Goal: Task Accomplishment & Management: Complete application form

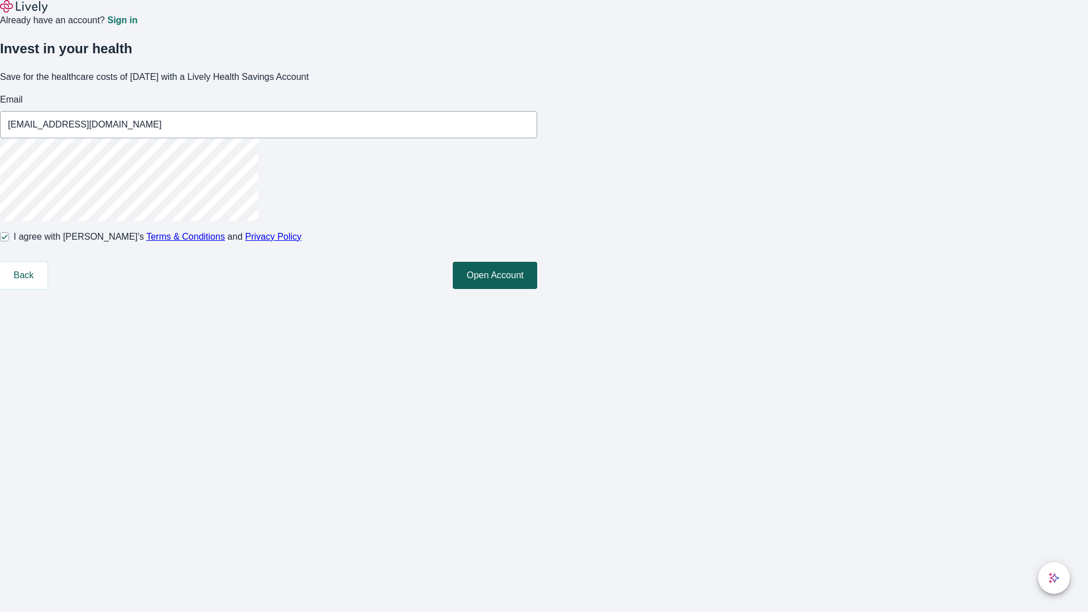
click at [537, 289] on button "Open Account" at bounding box center [495, 275] width 84 height 27
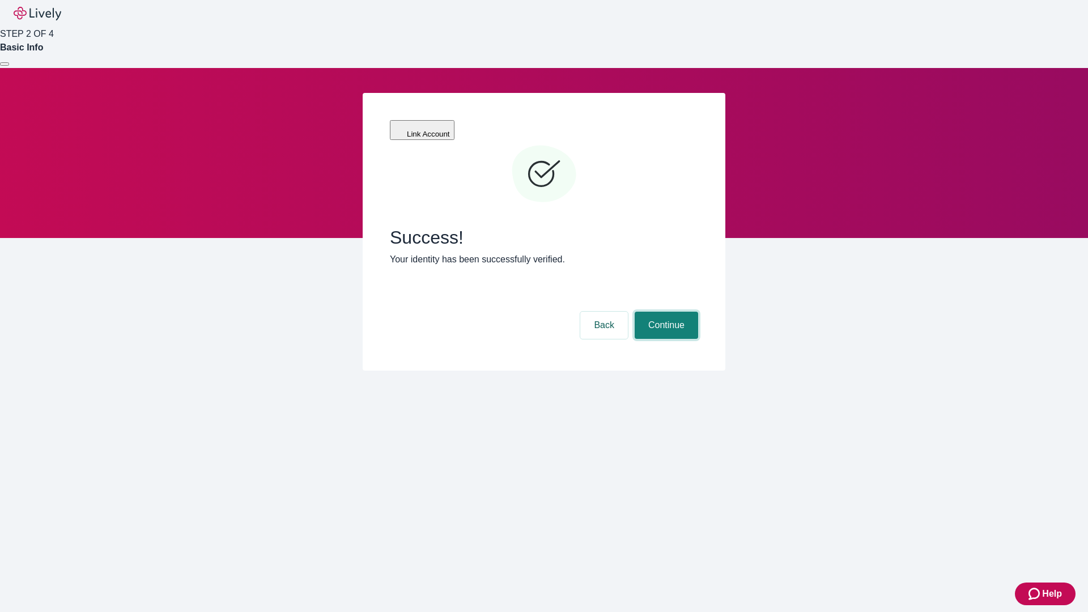
click at [665, 312] on button "Continue" at bounding box center [666, 325] width 63 height 27
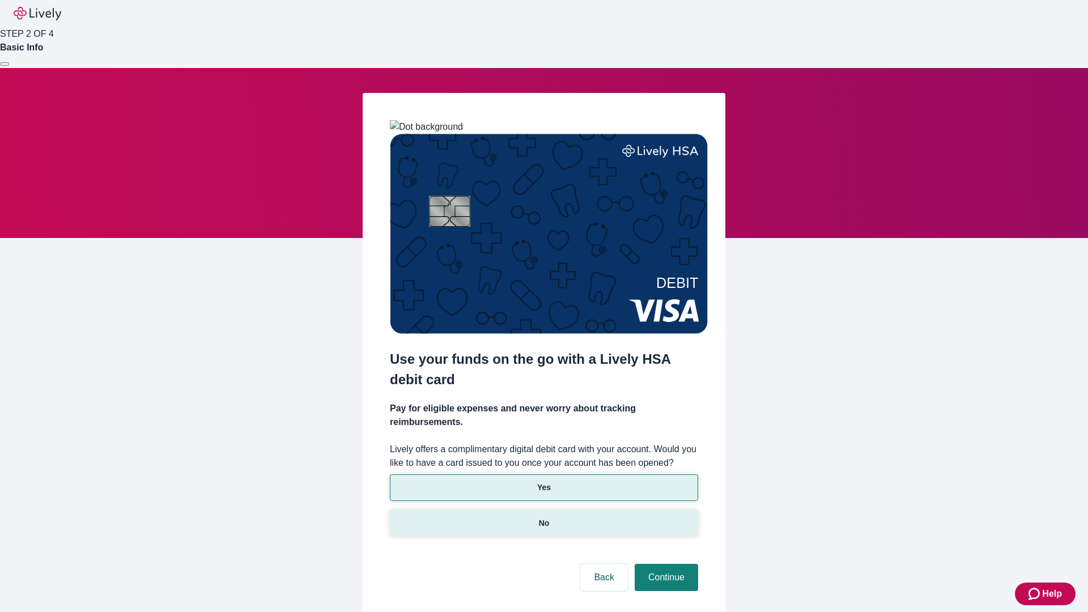
click at [543, 517] on p "No" at bounding box center [544, 523] width 11 height 12
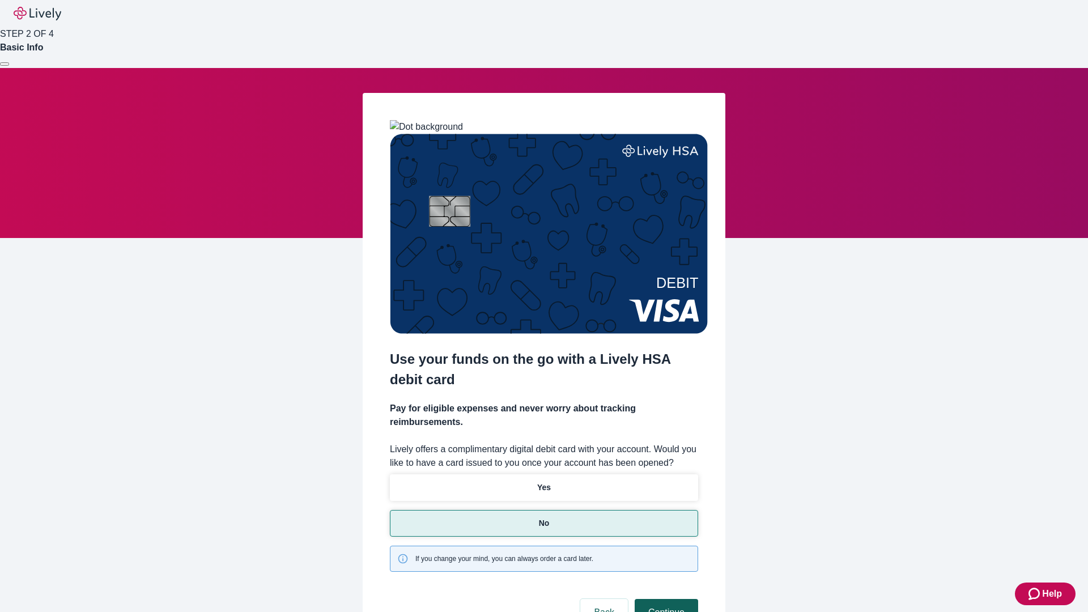
click at [665, 599] on button "Continue" at bounding box center [666, 612] width 63 height 27
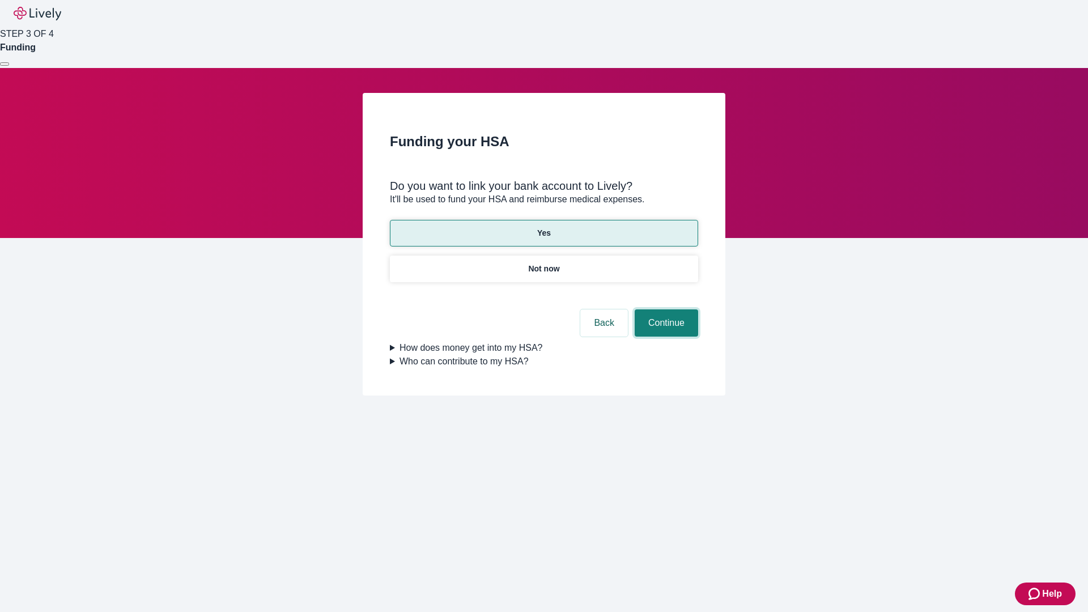
click at [665, 309] on button "Continue" at bounding box center [666, 322] width 63 height 27
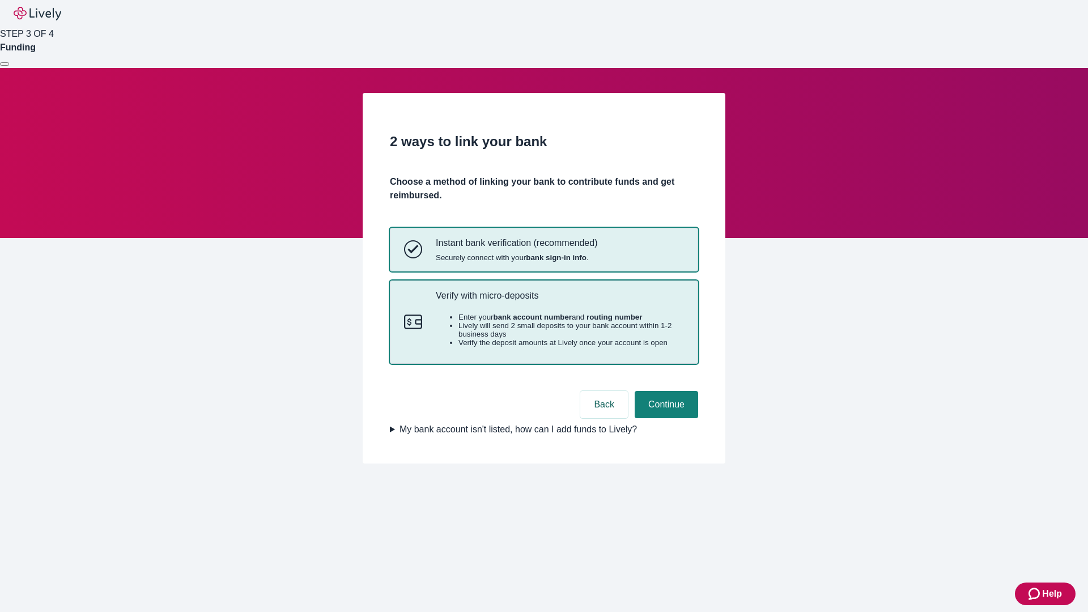
click at [559, 301] on p "Verify with micro-deposits" at bounding box center [560, 295] width 248 height 11
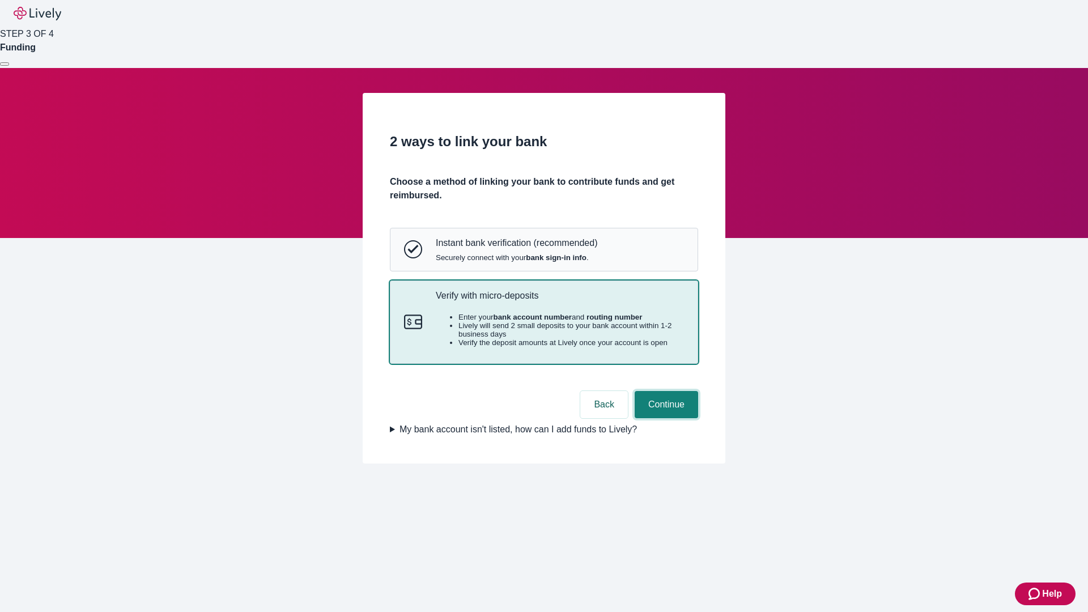
click at [665, 418] on button "Continue" at bounding box center [666, 404] width 63 height 27
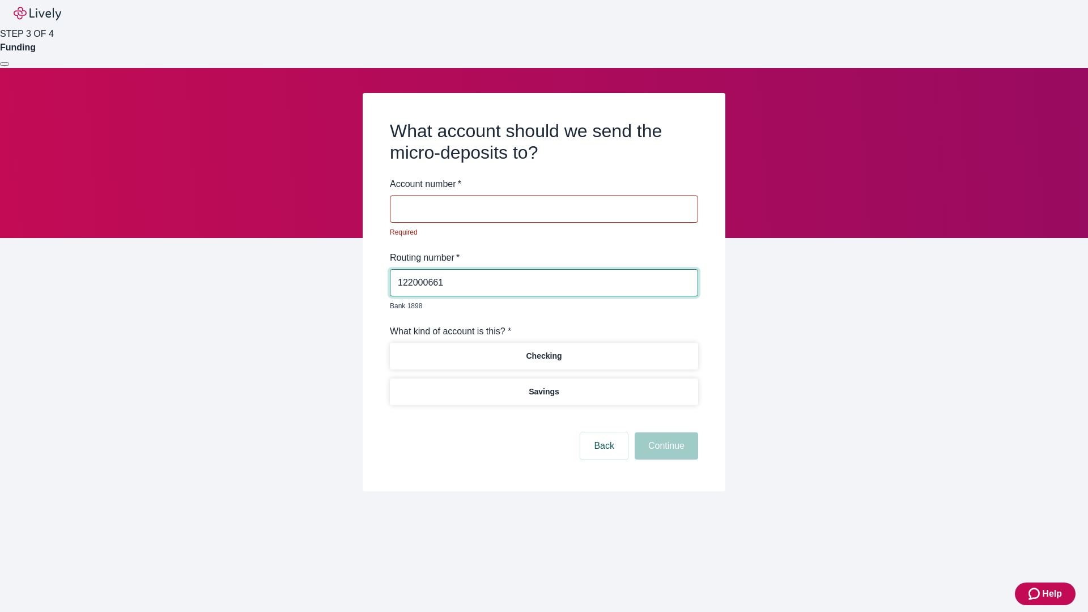
type input "122000661"
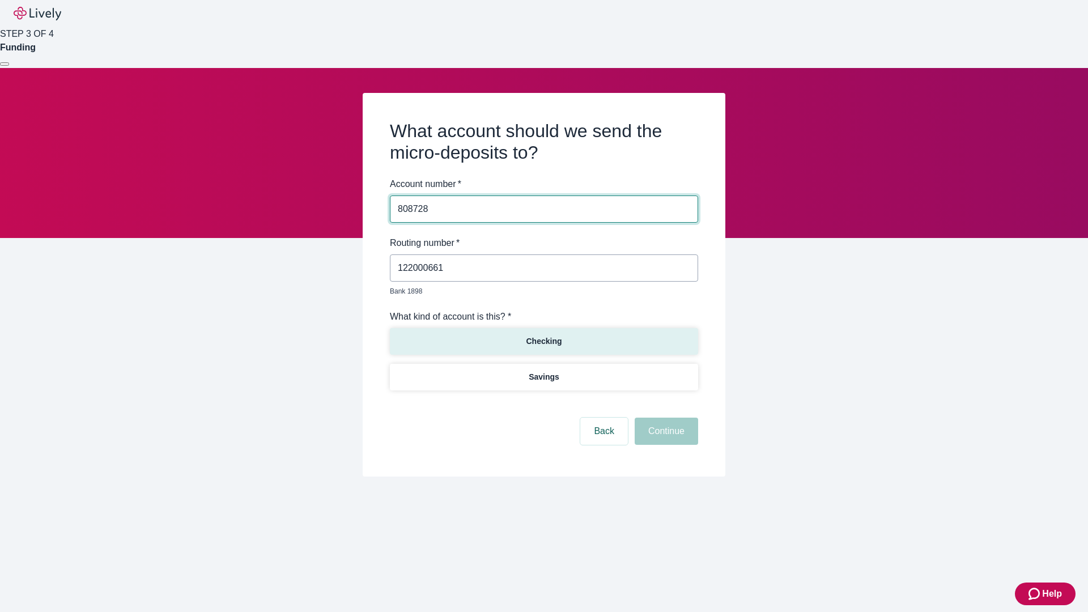
type input "808728"
click at [543, 335] on p "Checking" at bounding box center [544, 341] width 36 height 12
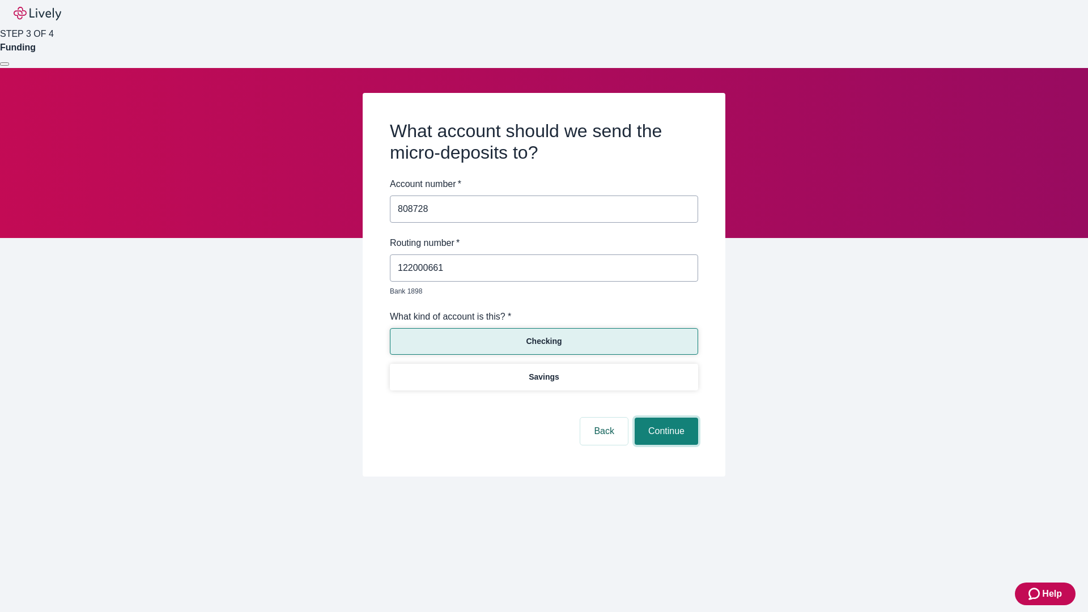
click at [665, 418] on button "Continue" at bounding box center [666, 431] width 63 height 27
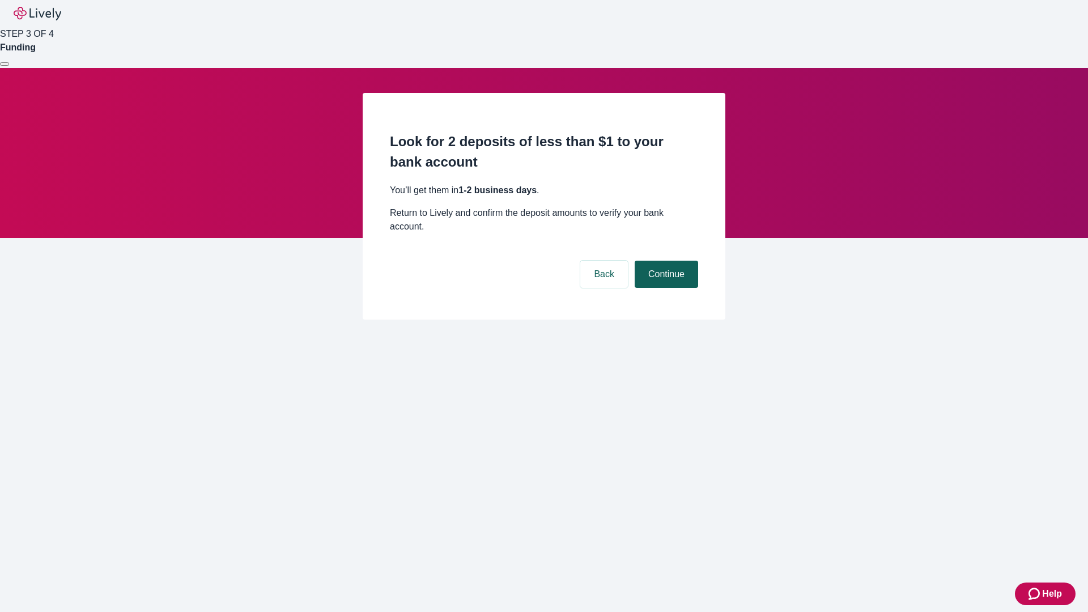
click at [665, 261] on button "Continue" at bounding box center [666, 274] width 63 height 27
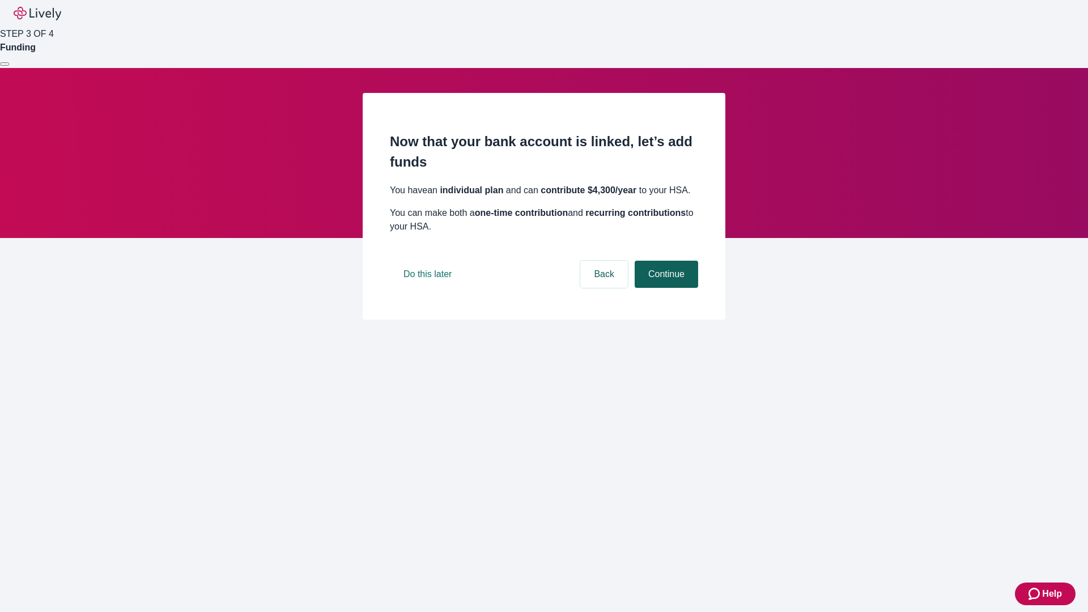
click at [665, 288] on button "Continue" at bounding box center [666, 274] width 63 height 27
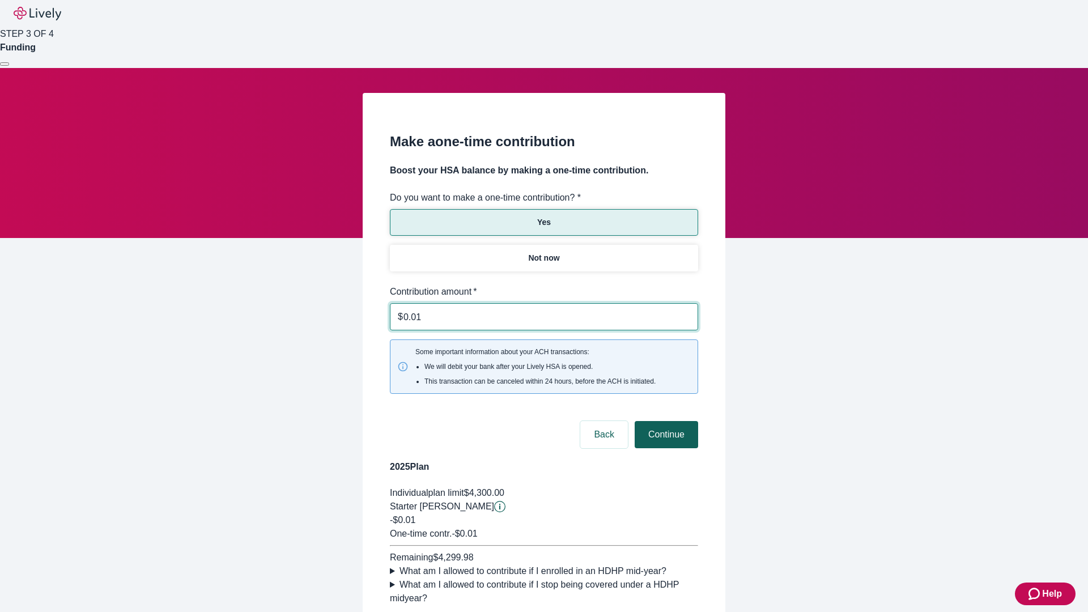
type input "0.01"
click at [665, 421] on button "Continue" at bounding box center [666, 434] width 63 height 27
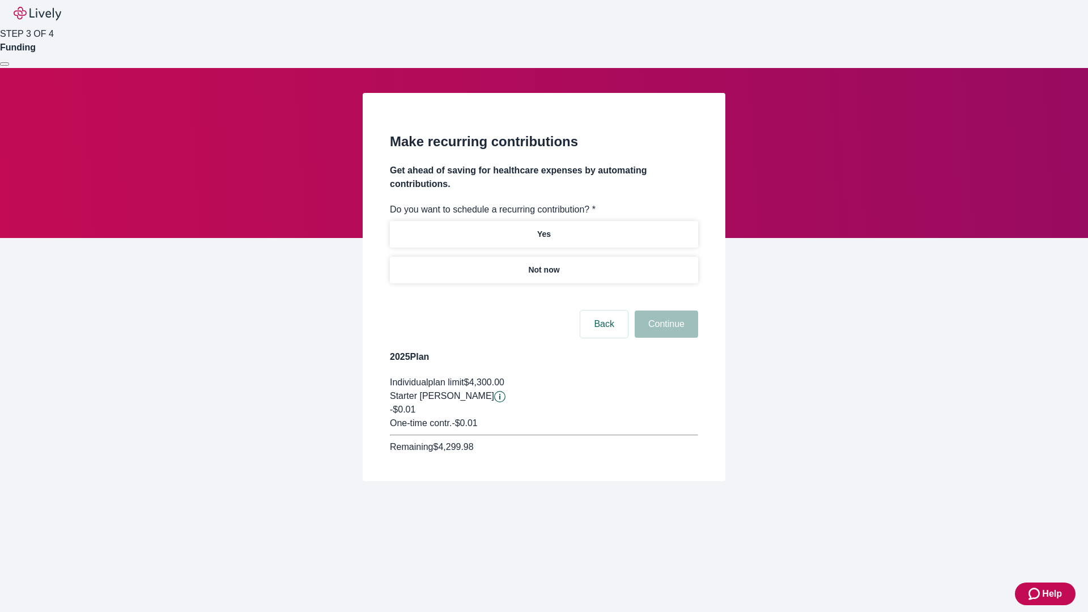
click at [543, 264] on p "Not now" at bounding box center [543, 270] width 31 height 12
click at [665, 311] on button "Continue" at bounding box center [666, 324] width 63 height 27
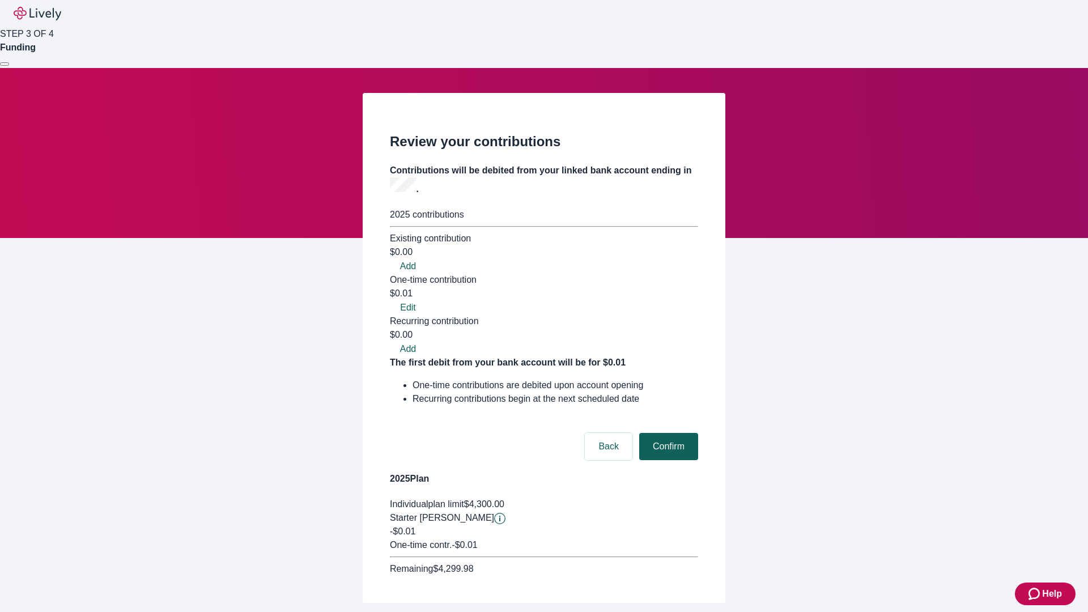
click at [667, 433] on button "Confirm" at bounding box center [668, 446] width 59 height 27
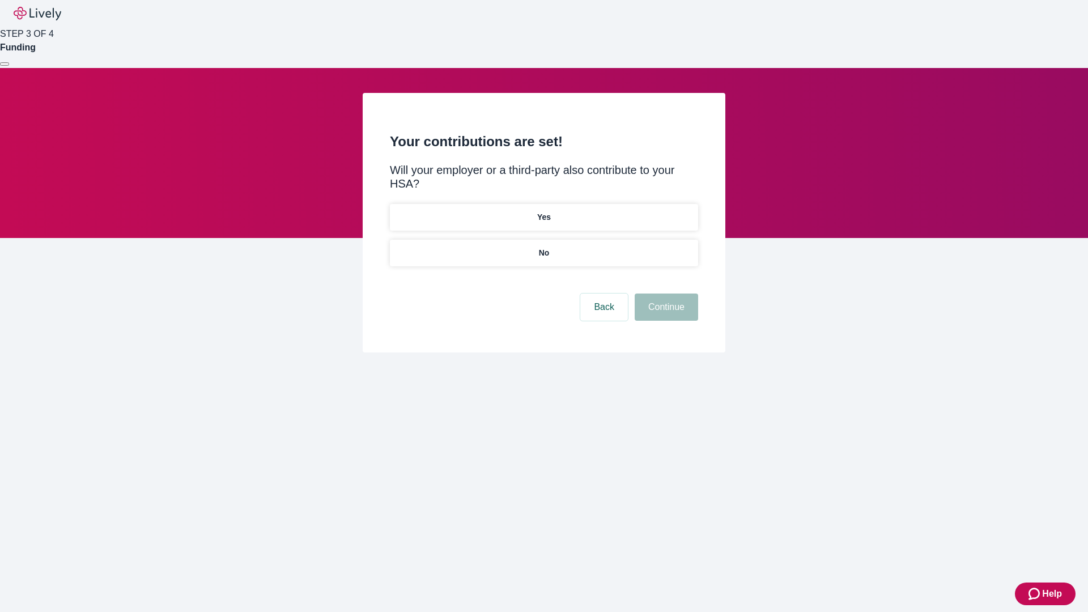
click at [543, 247] on p "No" at bounding box center [544, 253] width 11 height 12
click at [665, 294] on button "Continue" at bounding box center [666, 307] width 63 height 27
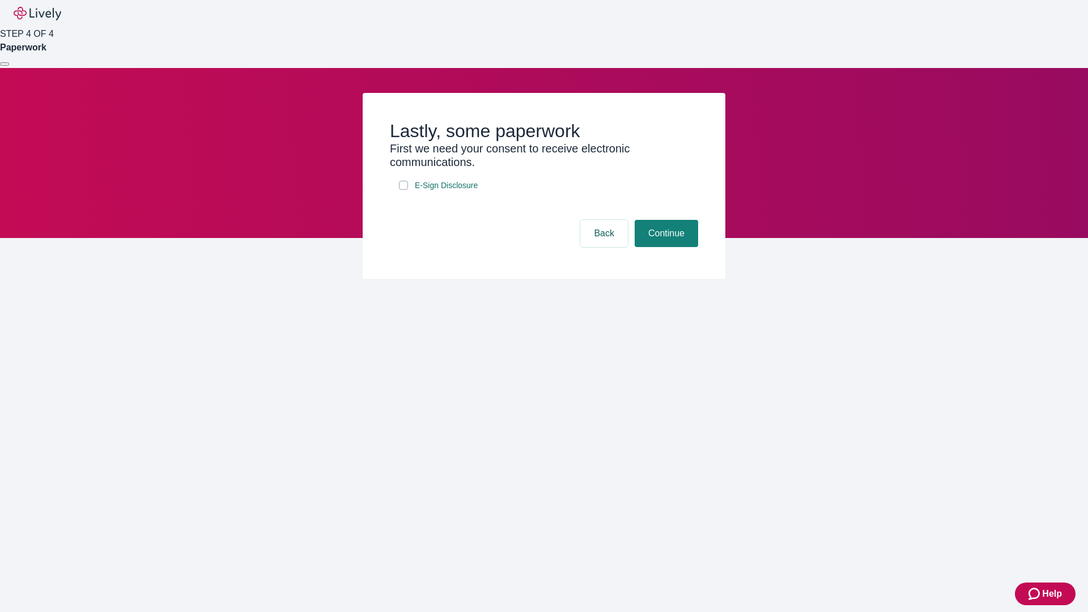
click at [403, 190] on input "E-Sign Disclosure" at bounding box center [403, 185] width 9 height 9
checkbox input "true"
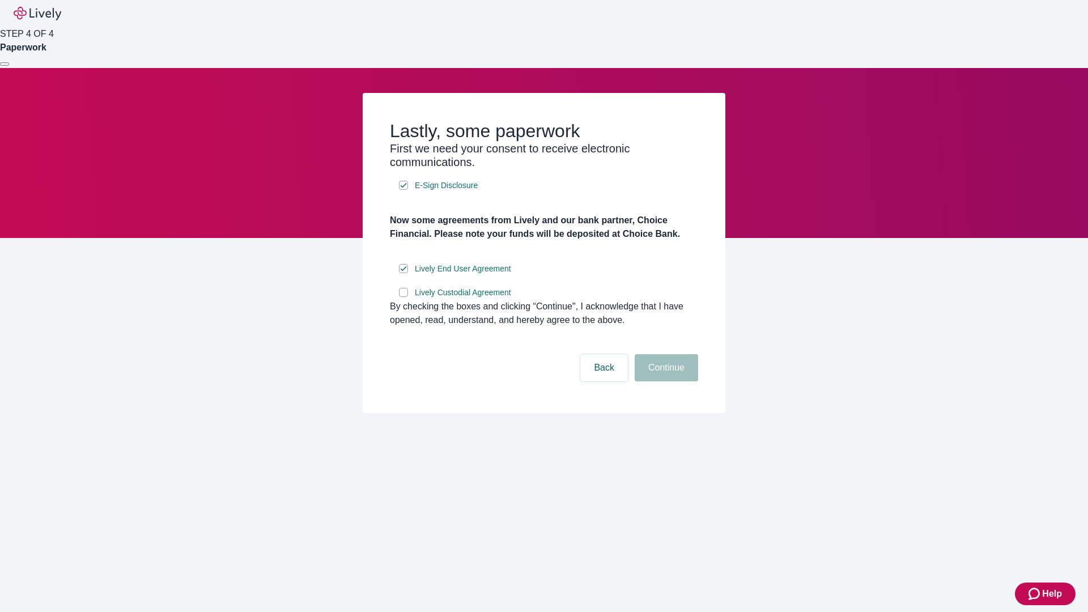
click at [403, 297] on input "Lively Custodial Agreement" at bounding box center [403, 292] width 9 height 9
checkbox input "true"
click at [665, 381] on button "Continue" at bounding box center [666, 367] width 63 height 27
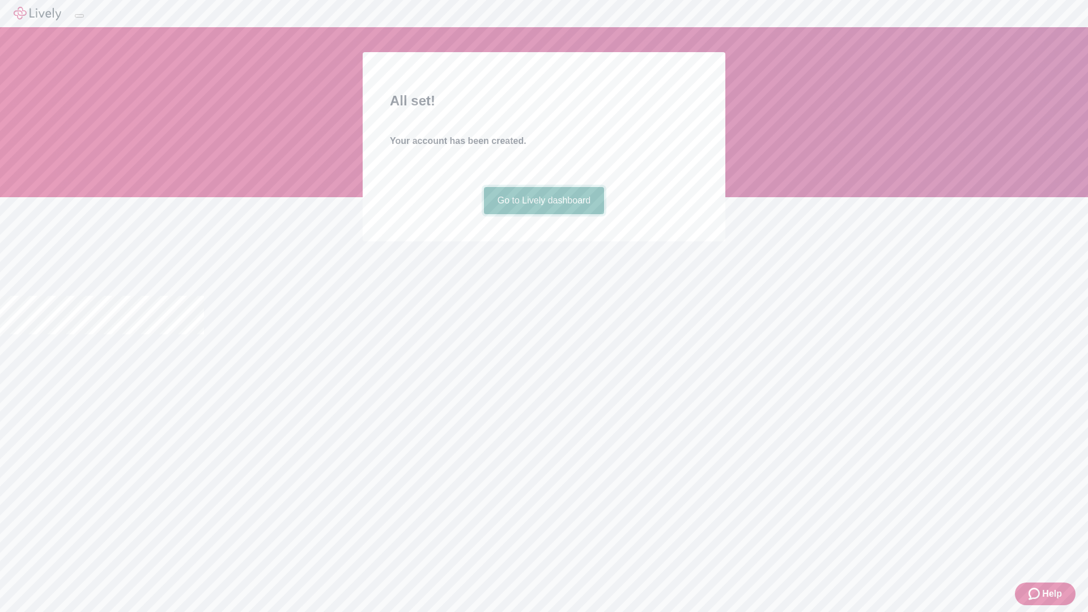
click at [543, 214] on link "Go to Lively dashboard" at bounding box center [544, 200] width 121 height 27
